Goal: Task Accomplishment & Management: Manage account settings

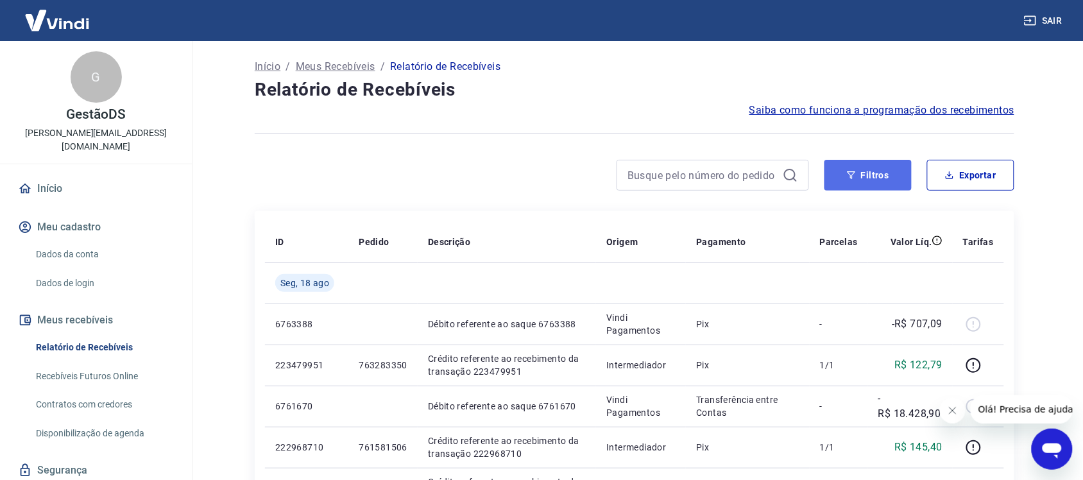
click at [896, 167] on button "Filtros" at bounding box center [867, 175] width 87 height 31
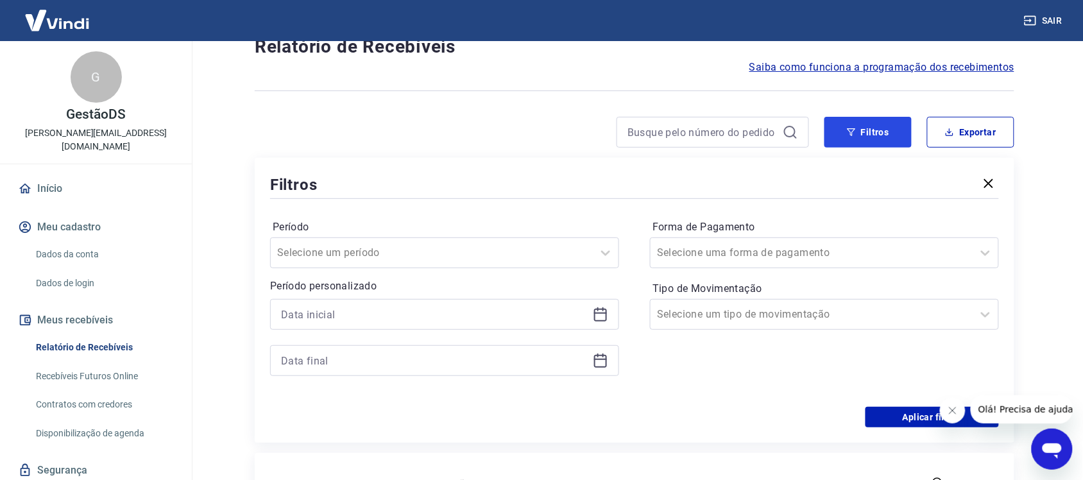
scroll to position [80, 0]
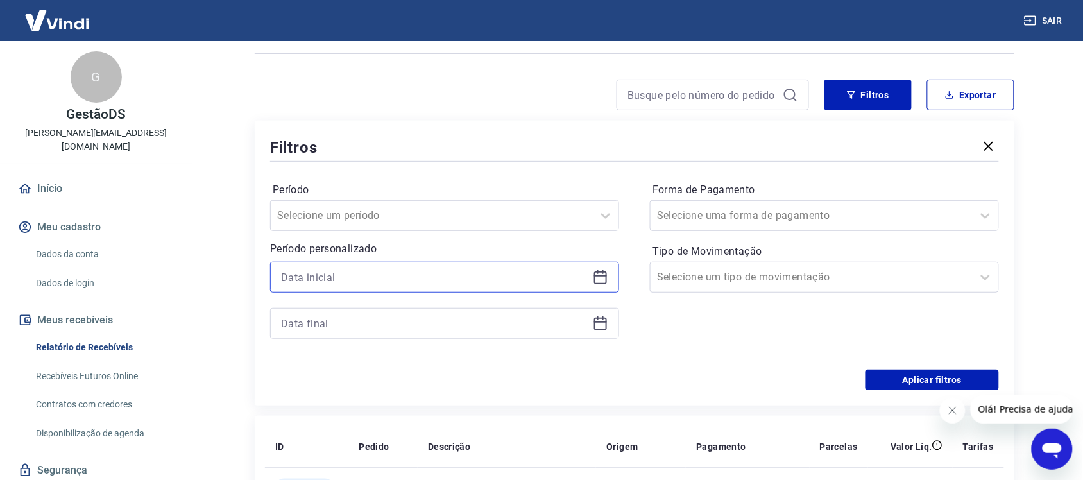
click at [376, 277] on input at bounding box center [434, 277] width 307 height 19
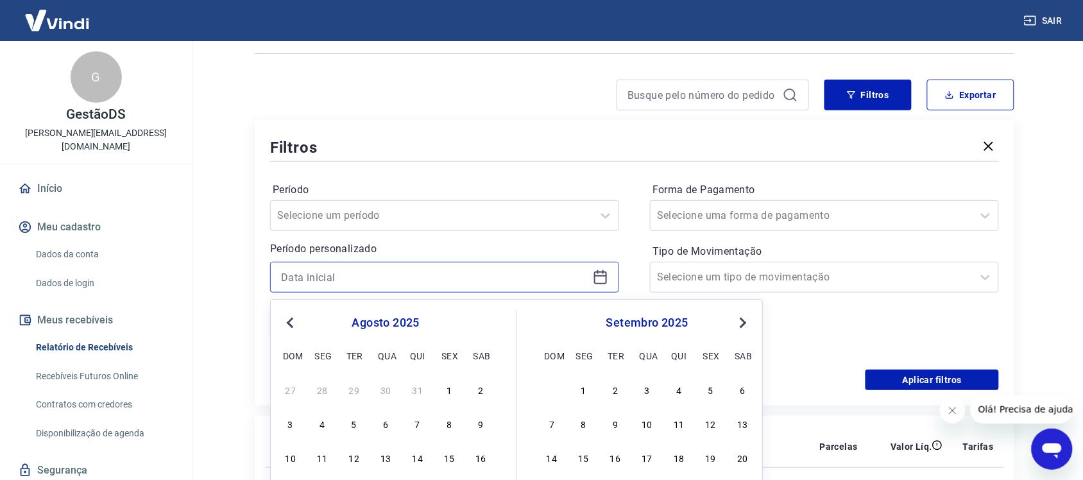
scroll to position [241, 0]
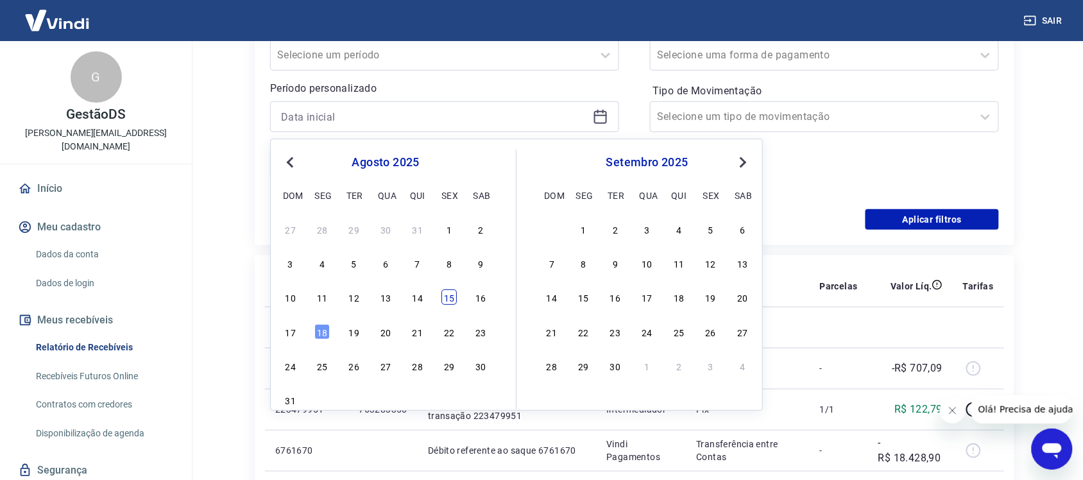
click at [450, 293] on div "15" at bounding box center [448, 297] width 15 height 15
type input "15/08/2025"
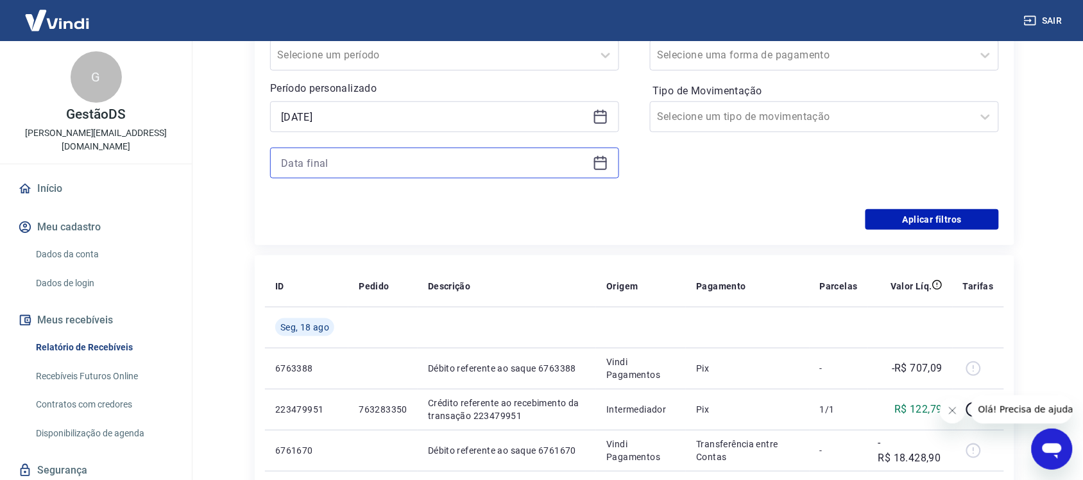
click at [379, 164] on input at bounding box center [434, 162] width 307 height 19
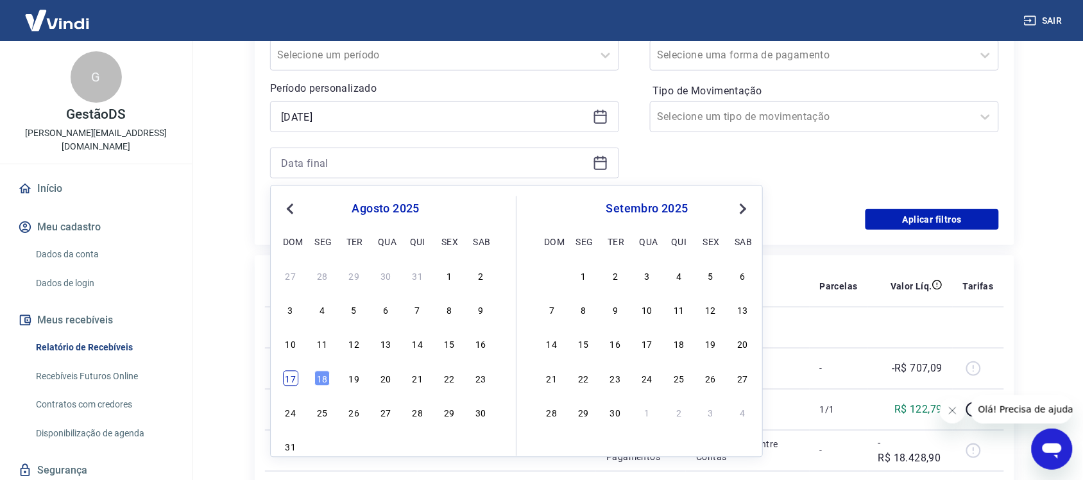
click at [293, 377] on div "17" at bounding box center [290, 378] width 15 height 15
type input "17/08/2025"
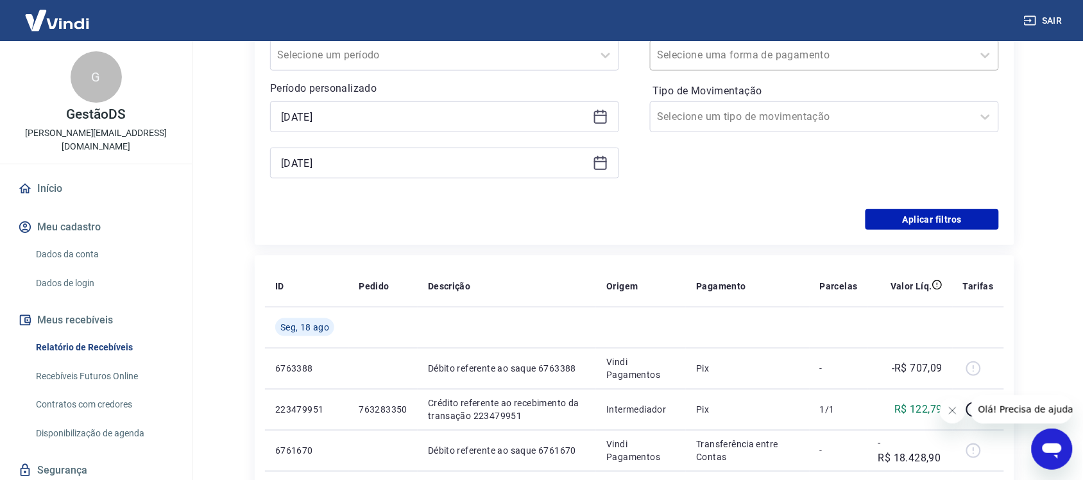
click at [818, 58] on div at bounding box center [811, 55] width 309 height 18
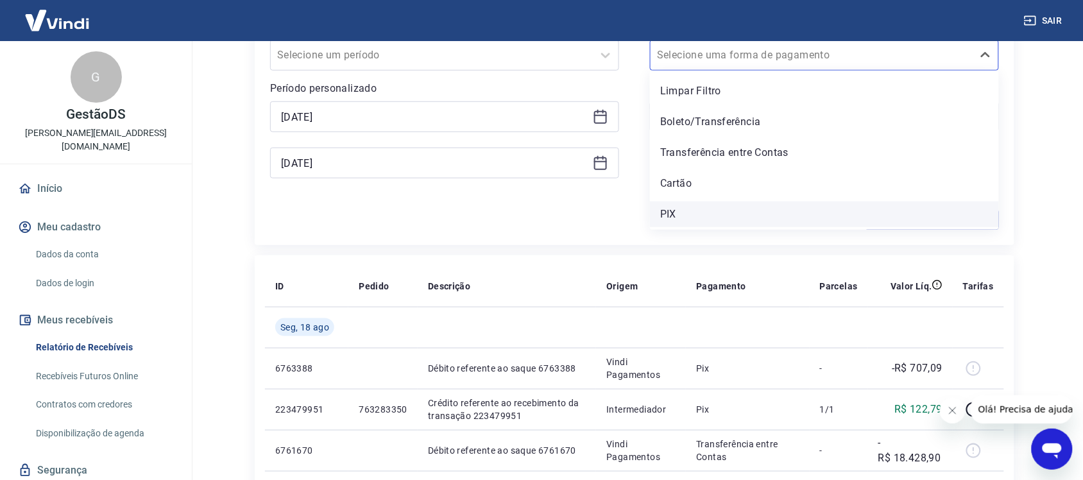
click at [699, 209] on div "PIX" at bounding box center [824, 214] width 349 height 26
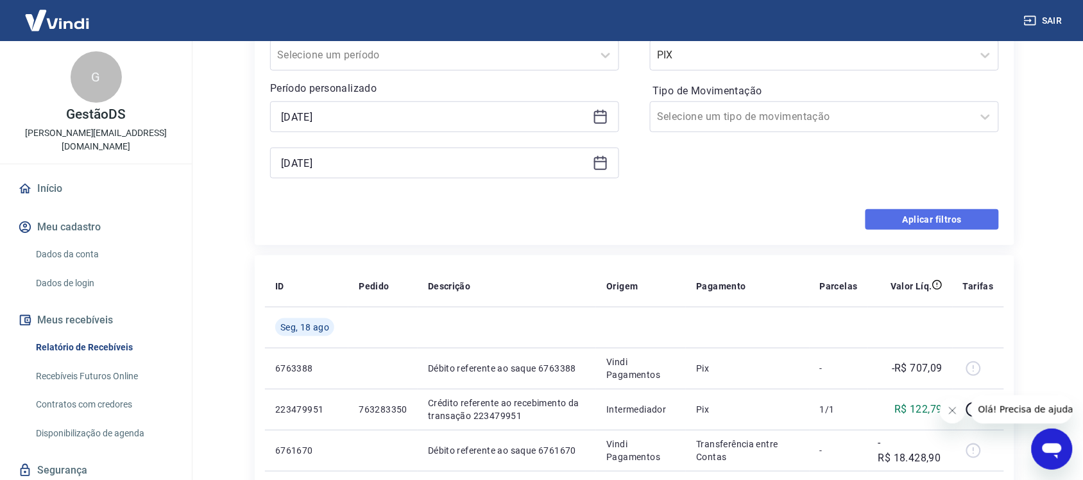
click at [939, 223] on button "Aplicar filtros" at bounding box center [932, 219] width 133 height 21
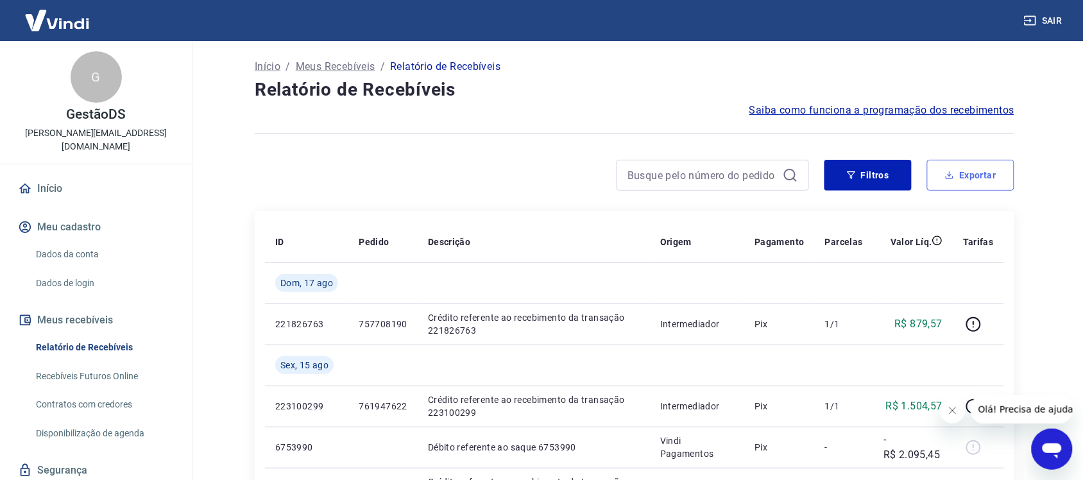
click at [979, 165] on button "Exportar" at bounding box center [970, 175] width 87 height 31
type input "15/08/2025"
type input "17/08/2025"
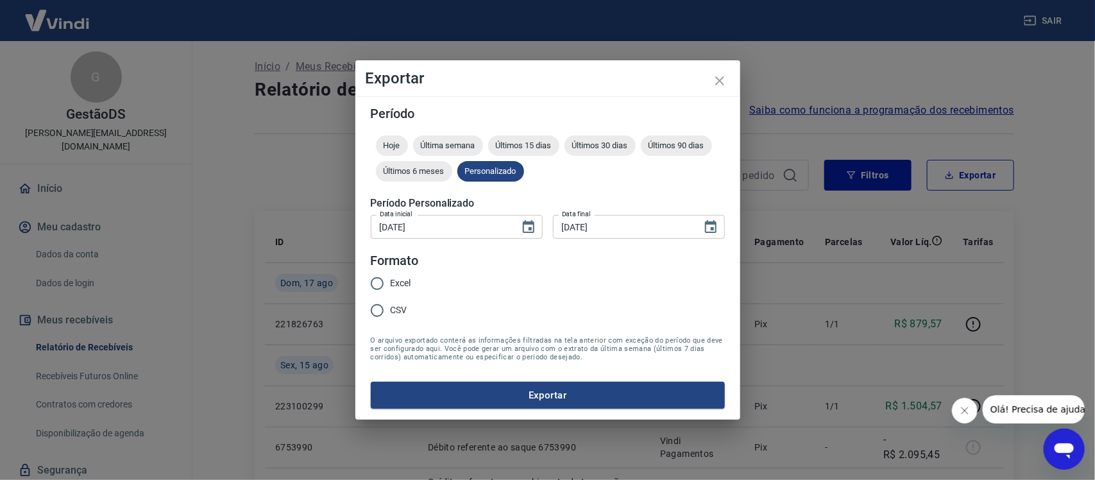
click at [405, 276] on label "Excel" at bounding box center [387, 283] width 47 height 27
click at [391, 276] on input "Excel" at bounding box center [377, 283] width 27 height 27
radio input "true"
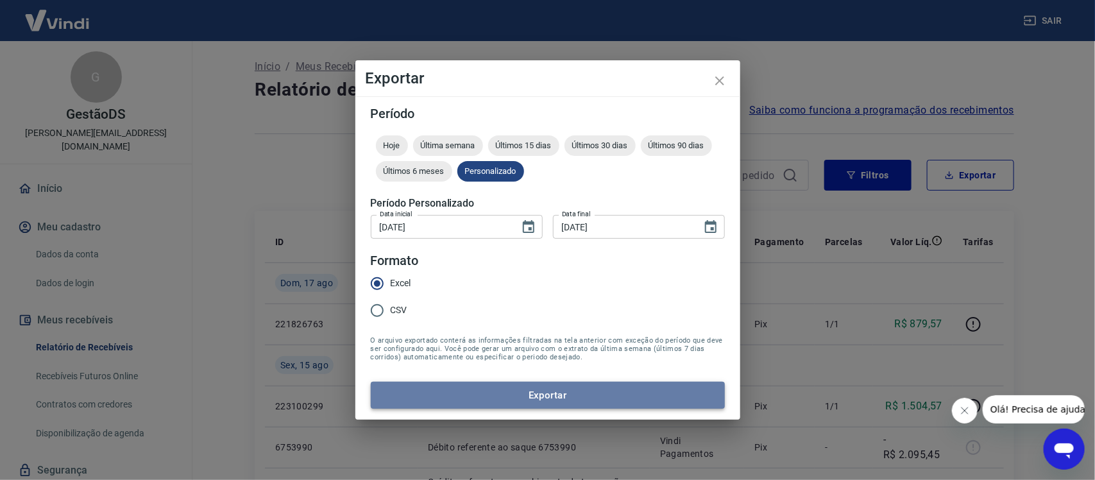
click at [473, 395] on button "Exportar" at bounding box center [548, 395] width 354 height 27
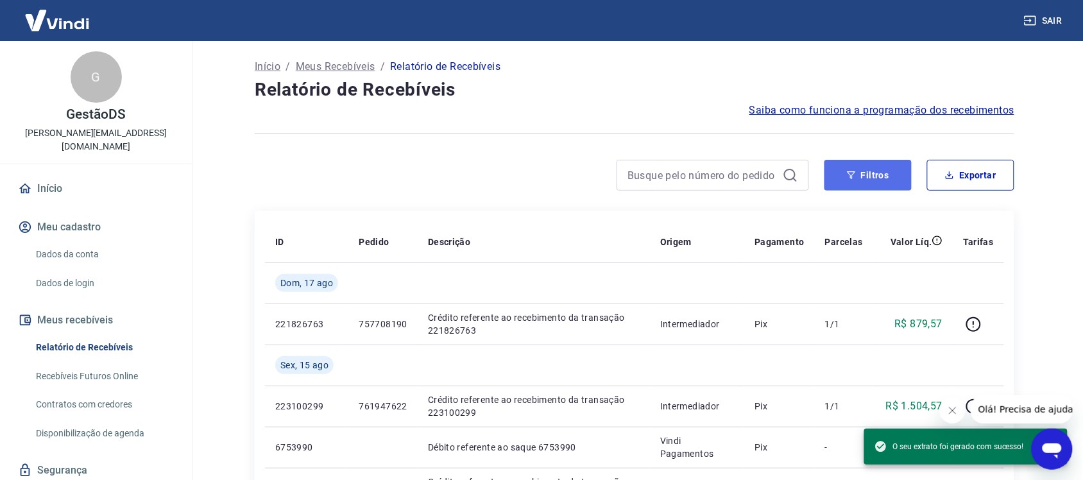
click at [856, 175] on icon "button" at bounding box center [851, 175] width 9 height 9
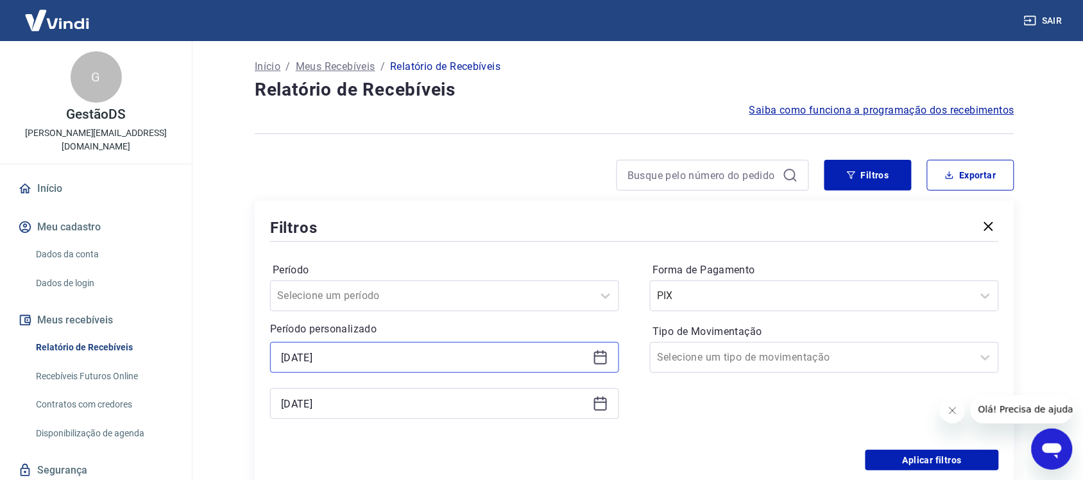
click at [377, 356] on input "15/08/2025" at bounding box center [434, 357] width 307 height 19
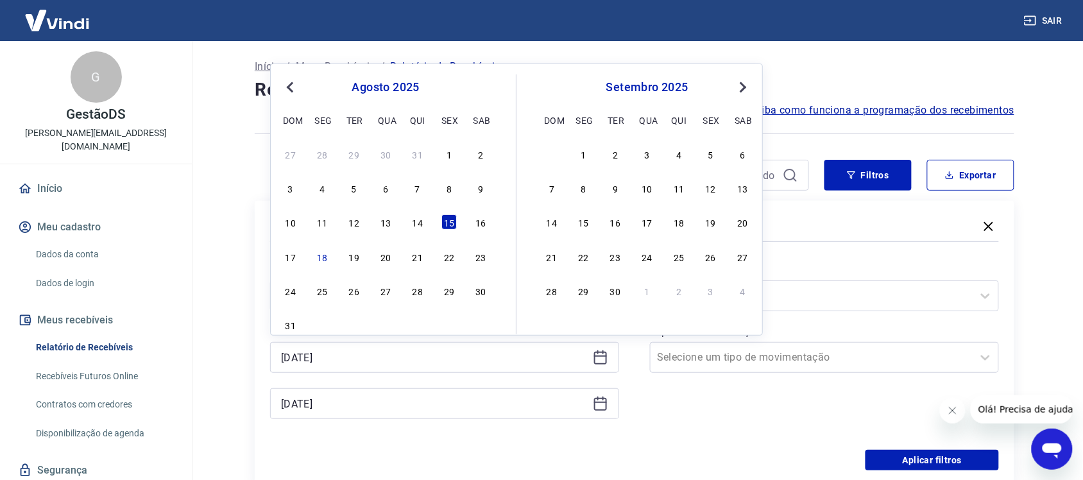
click at [332, 252] on div "17 18 19 20 21 22 23" at bounding box center [385, 256] width 209 height 19
drag, startPoint x: 323, startPoint y: 261, endPoint x: 345, endPoint y: 318, distance: 61.4
click at [324, 261] on div "18" at bounding box center [321, 256] width 15 height 15
type input "18/08/2025"
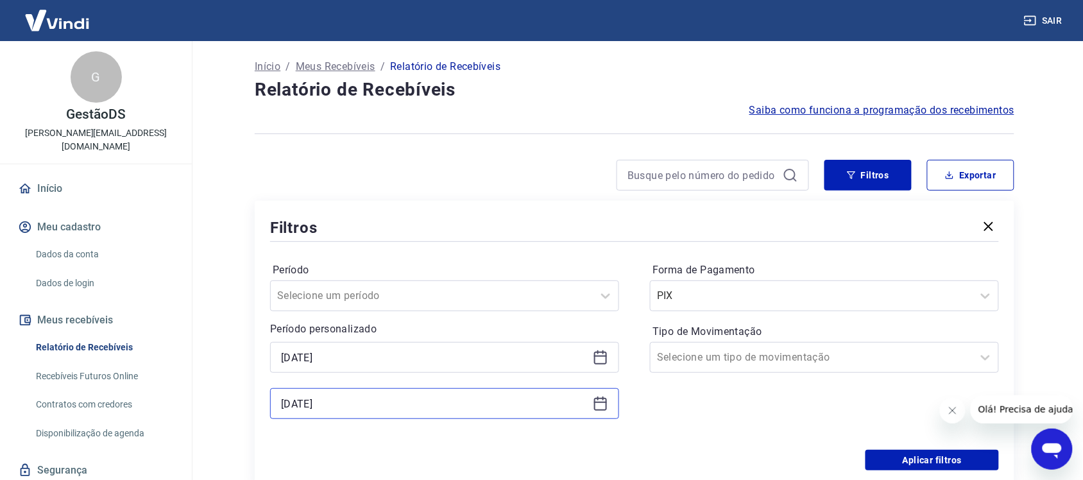
click at [390, 411] on input "17/08/2025" at bounding box center [434, 403] width 307 height 19
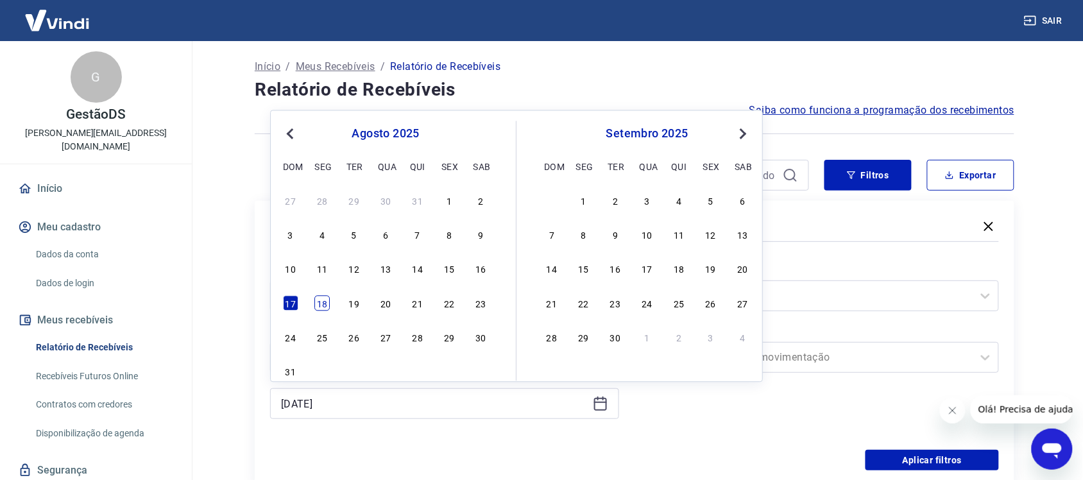
click at [322, 305] on div "18" at bounding box center [321, 302] width 15 height 15
type input "18/08/2025"
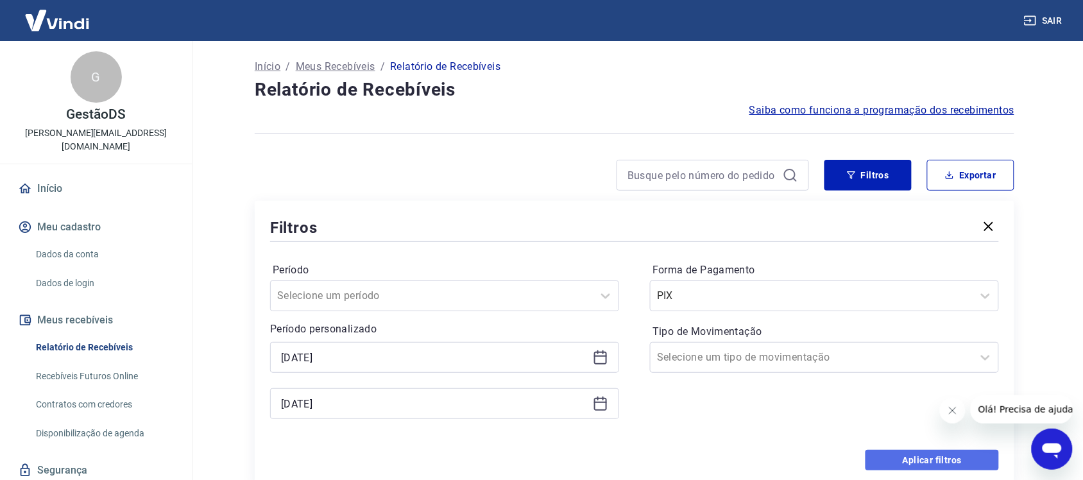
click at [925, 463] on button "Aplicar filtros" at bounding box center [932, 460] width 133 height 21
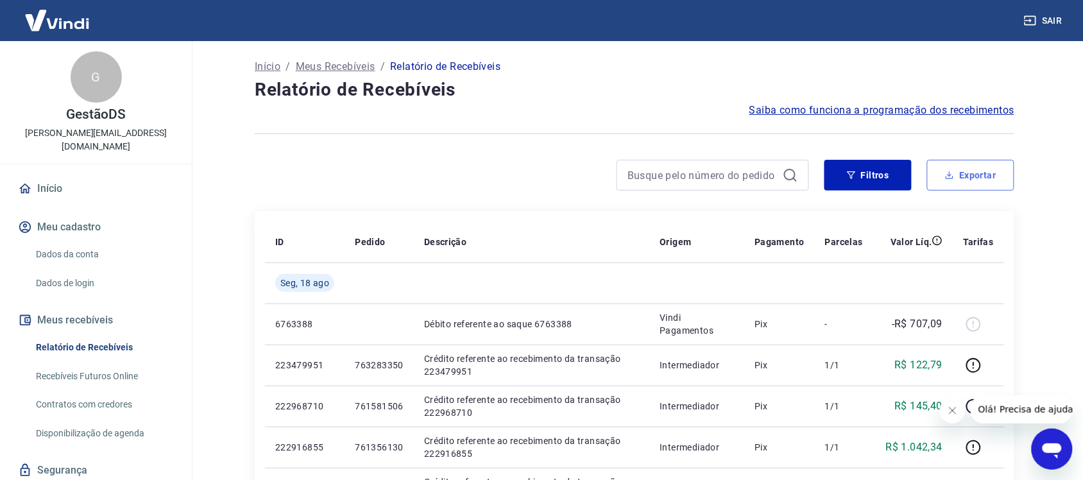
click at [959, 171] on button "Exportar" at bounding box center [970, 175] width 87 height 31
type input "18/08/2025"
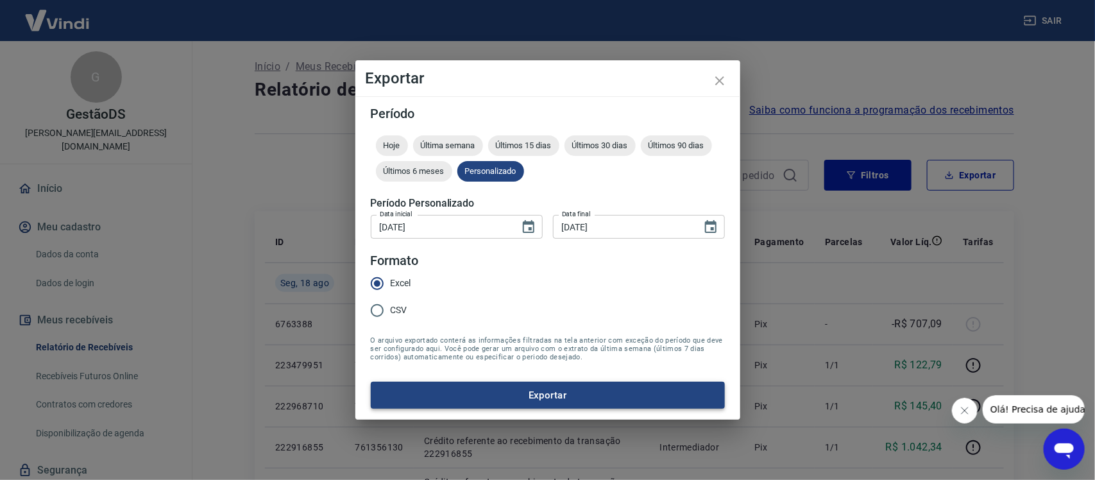
click at [517, 397] on button "Exportar" at bounding box center [548, 395] width 354 height 27
